Goal: Task Accomplishment & Management: Manage account settings

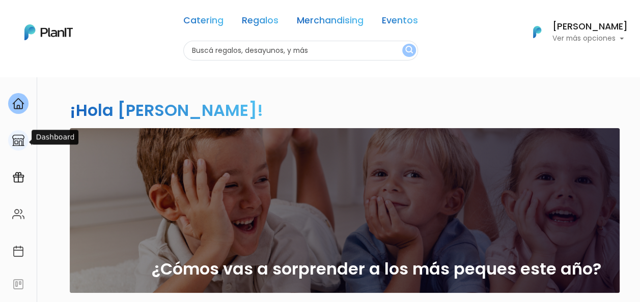
click at [13, 139] on img at bounding box center [18, 140] width 12 height 12
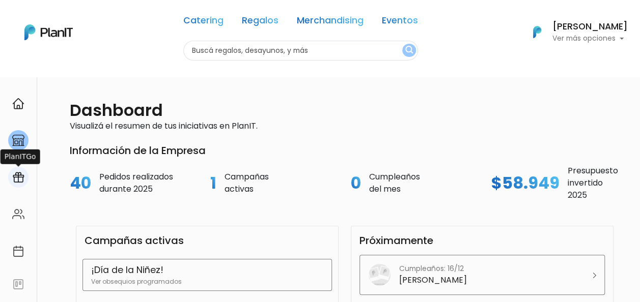
click at [15, 180] on img at bounding box center [18, 178] width 12 height 12
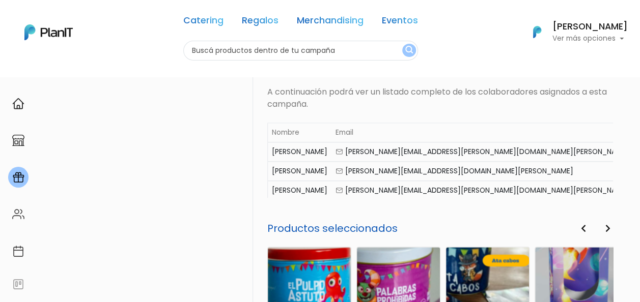
scroll to position [0, 44]
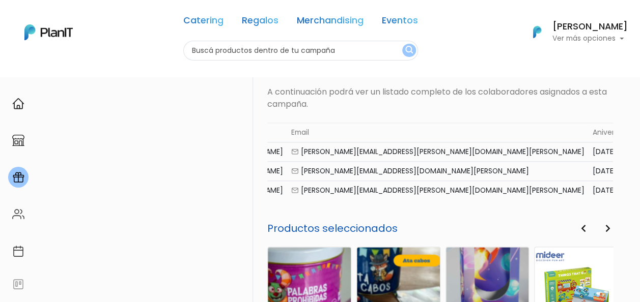
drag, startPoint x: 592, startPoint y: 172, endPoint x: 641, endPoint y: 169, distance: 49.5
drag, startPoint x: 641, startPoint y: 169, endPoint x: 585, endPoint y: 169, distance: 55.5
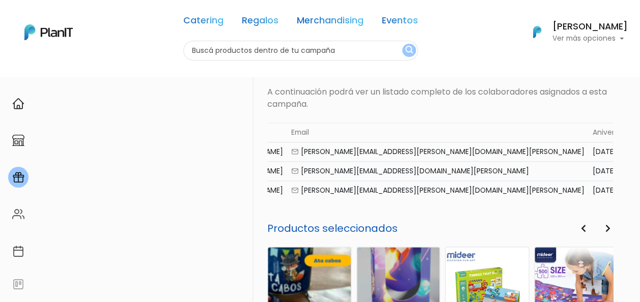
drag, startPoint x: 500, startPoint y: 168, endPoint x: 273, endPoint y: 166, distance: 227.0
click at [273, 166] on tr "Jose maria blanco josemaria.blanco@pernod-ricard.com 2025-07-01 2025-07-01 $ 13…" at bounding box center [471, 170] width 497 height 19
click at [595, 171] on div "2025-07-01" at bounding box center [614, 171] width 39 height 11
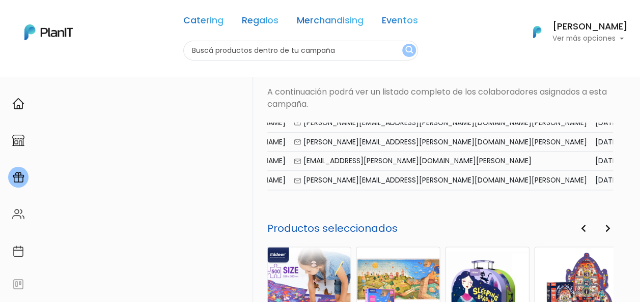
scroll to position [0, 44]
drag, startPoint x: 507, startPoint y: 132, endPoint x: 638, endPoint y: 131, distance: 131.3
click at [638, 131] on div "PlanITGo Creá y gestioná campañas personalizadas para cumpleaños, aniversarios …" at bounding box center [320, 40] width 640 height 946
drag, startPoint x: 638, startPoint y: 131, endPoint x: 552, endPoint y: 150, distance: 88.6
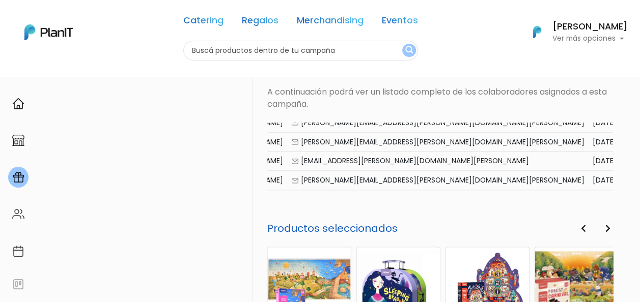
click at [588, 171] on td "2025-07-01" at bounding box center [611, 180] width 47 height 19
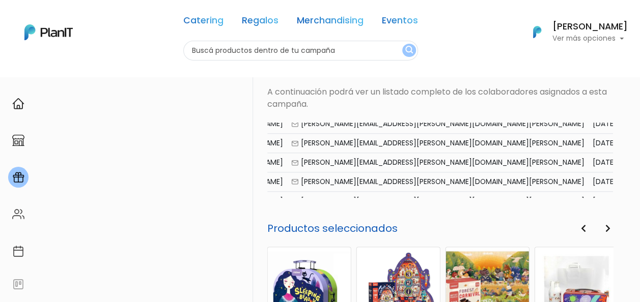
scroll to position [102, 0]
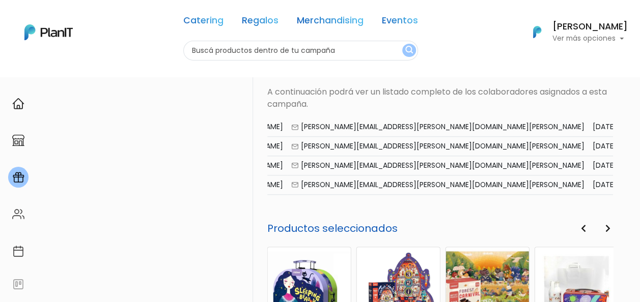
click at [190, 128] on div "Activa ¡Día de la Niñez! Finalizada ¡Feliz Día del Padre! Finalizada ¡Feliz día…" at bounding box center [161, 40] width 183 height 776
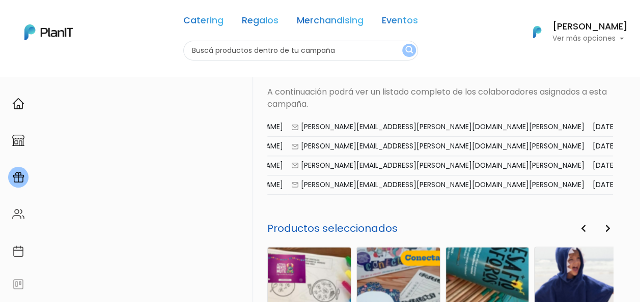
scroll to position [0, 0]
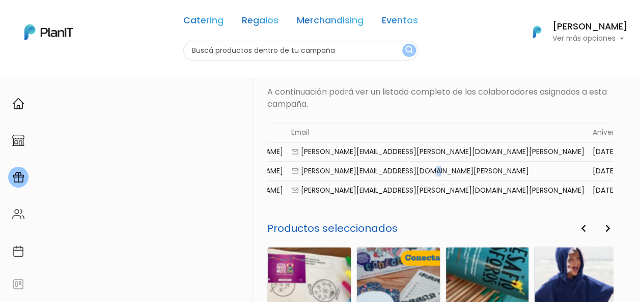
drag, startPoint x: 374, startPoint y: 167, endPoint x: 379, endPoint y: 169, distance: 5.5
click at [379, 169] on div "josemaria.blanco@pernod-ricard.com" at bounding box center [437, 171] width 293 height 11
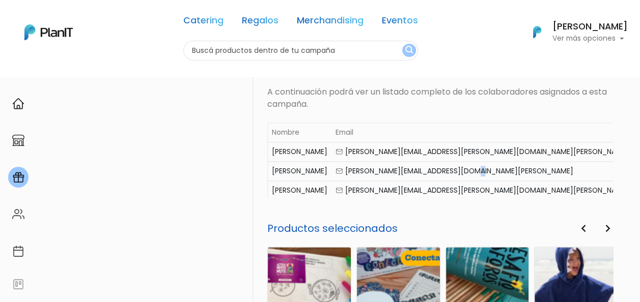
drag, startPoint x: 291, startPoint y: 169, endPoint x: 184, endPoint y: 167, distance: 106.9
click at [184, 167] on div "Activa ¡Día de la Niñez! Finalizada ¡Feliz Día del Padre! Finalizada ¡Feliz día…" at bounding box center [345, 40] width 550 height 776
click at [387, 166] on div "josemaria.blanco@pernod-ricard.com" at bounding box center [481, 171] width 293 height 11
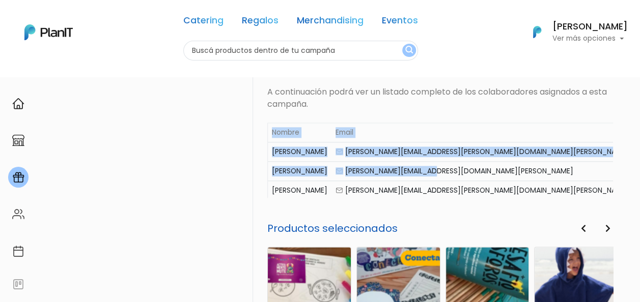
scroll to position [0, 44]
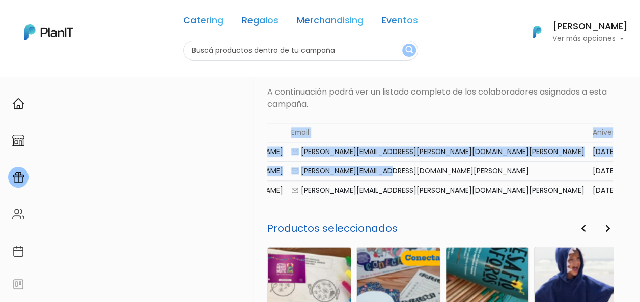
drag, startPoint x: 384, startPoint y: 171, endPoint x: 587, endPoint y: 164, distance: 202.7
click at [587, 164] on tr "Jose maria blanco josemaria.blanco@pernod-ricard.com 2025-07-01 2025-07-01 $ 13…" at bounding box center [471, 170] width 497 height 19
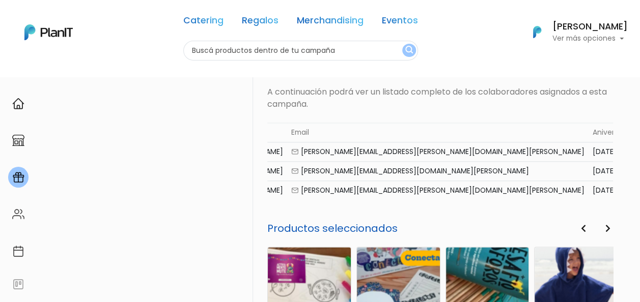
drag, startPoint x: 587, startPoint y: 164, endPoint x: 598, endPoint y: 171, distance: 12.8
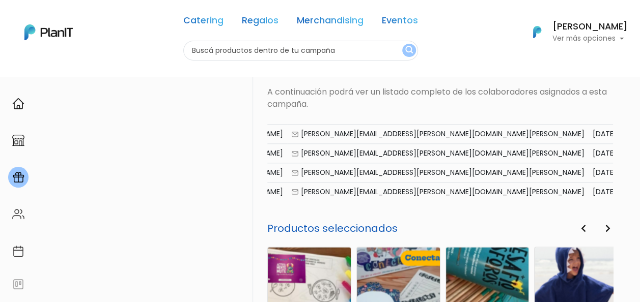
scroll to position [153, 0]
click at [626, 159] on div "PlanITGo Creá y gestioná campañas personalizadas para cumpleaños, aniversarios …" at bounding box center [320, 40] width 640 height 946
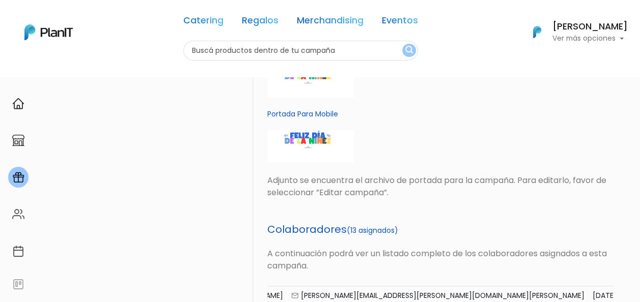
scroll to position [0, 0]
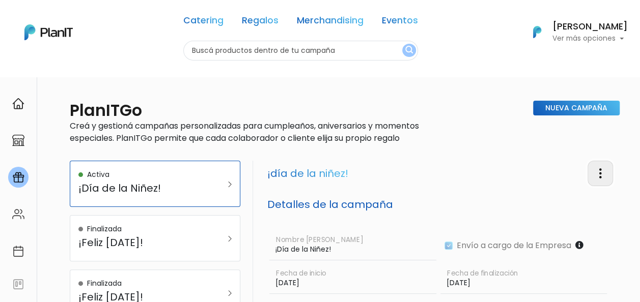
click at [598, 174] on img "button" at bounding box center [600, 173] width 12 height 12
click at [493, 150] on div "Nueva Campaña" at bounding box center [527, 127] width 183 height 52
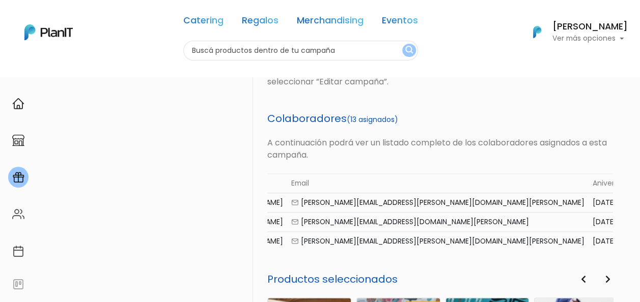
click at [380, 223] on div "josemaria.blanco@pernod-ricard.com" at bounding box center [437, 222] width 293 height 11
drag, startPoint x: 559, startPoint y: 226, endPoint x: 633, endPoint y: 219, distance: 74.6
click at [633, 219] on div "PlanITGo Creá y gestioná campañas personalizadas para cumpleaños, aniversarios …" at bounding box center [320, 91] width 640 height 946
click at [582, 98] on div "Portada de campaña Portada Para Escritorio Portada Para Mobile Adjunto se encue…" at bounding box center [440, 4] width 346 height 190
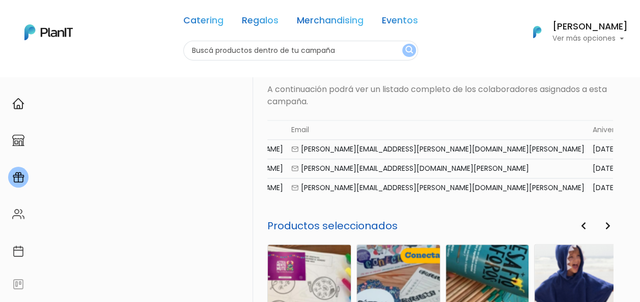
scroll to position [560, 0]
